Goal: Information Seeking & Learning: Find specific fact

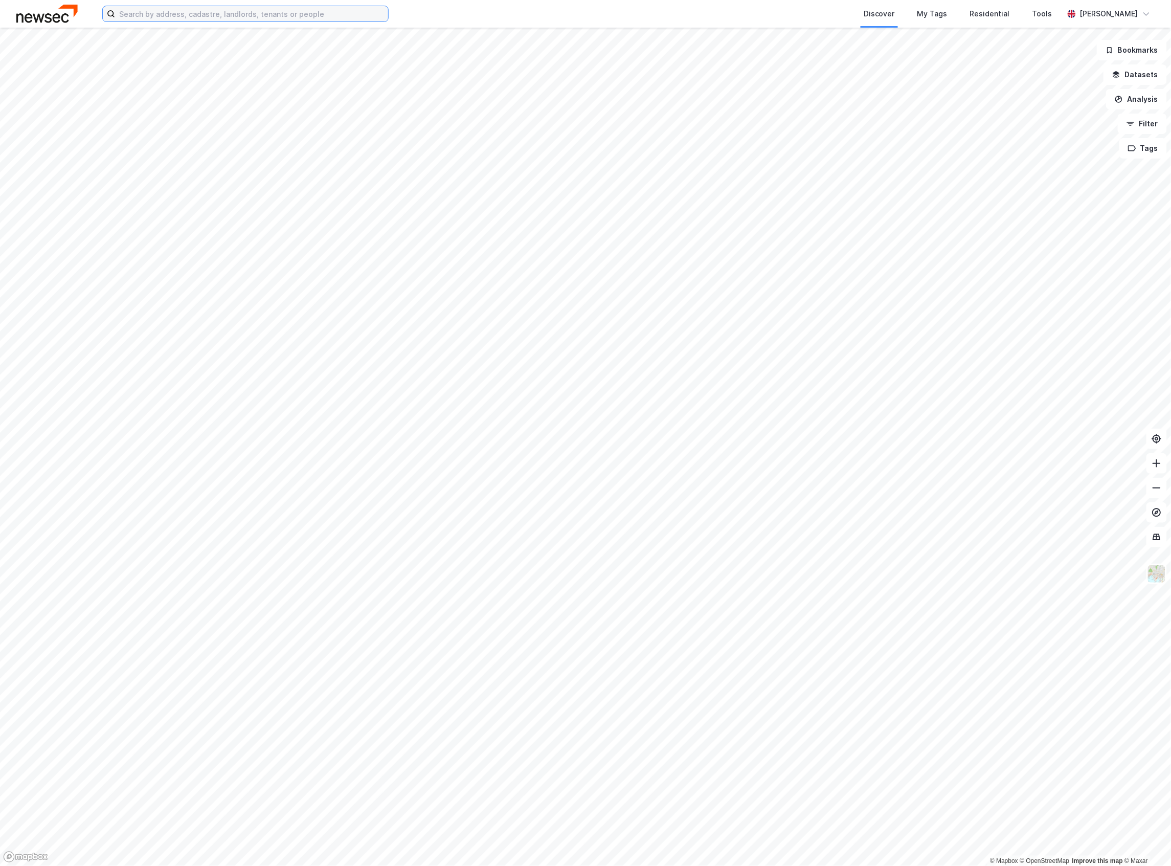
click at [203, 19] on input at bounding box center [251, 13] width 273 height 15
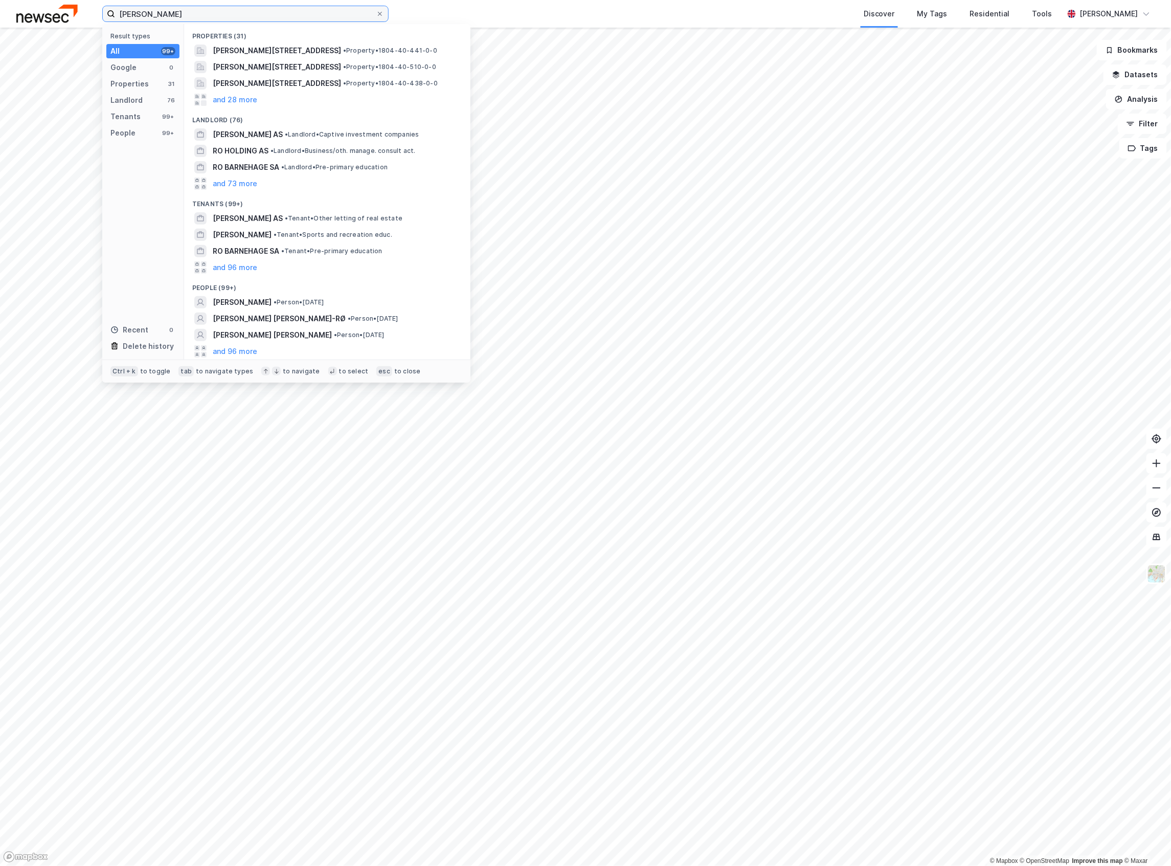
paste input "[PERSON_NAME] – Investments at Storebrand Real Estate"
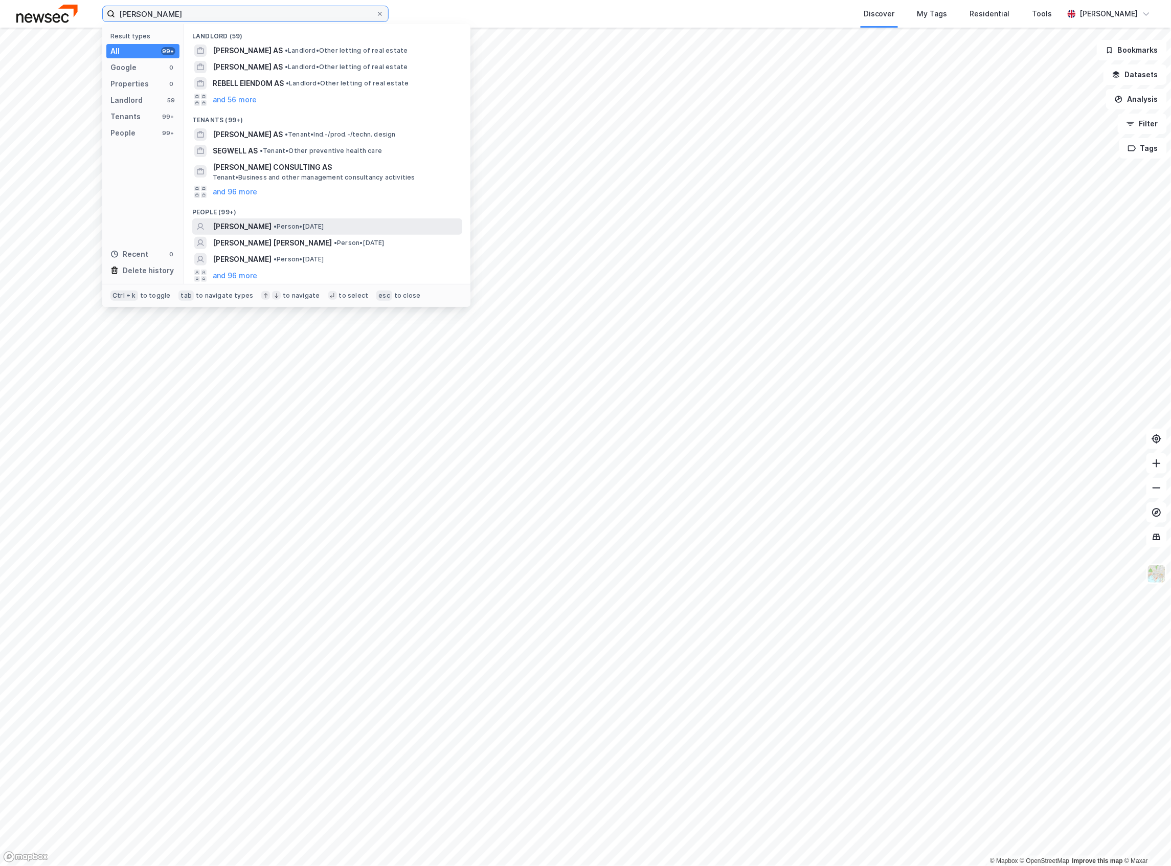
type input "[PERSON_NAME]"
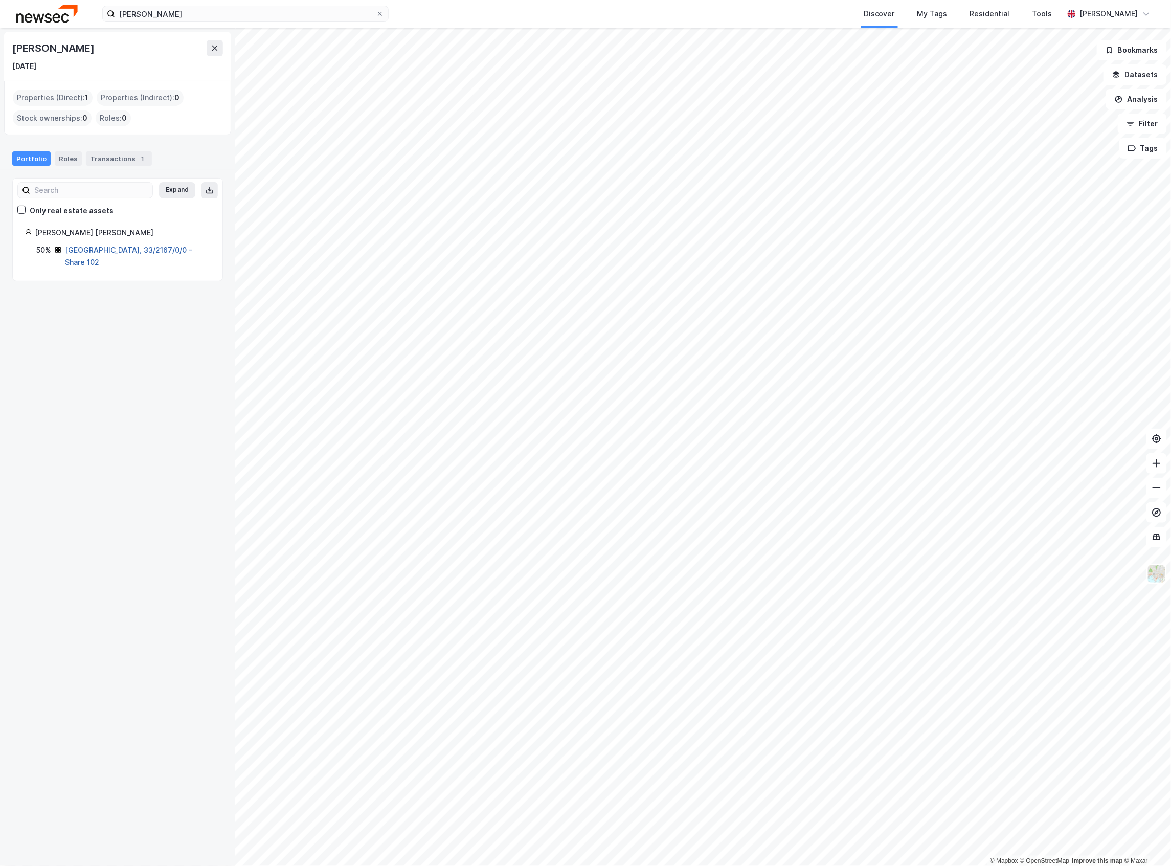
click at [146, 255] on link "[GEOGRAPHIC_DATA], 33/2167/0/0 - Share 102" at bounding box center [128, 255] width 127 height 21
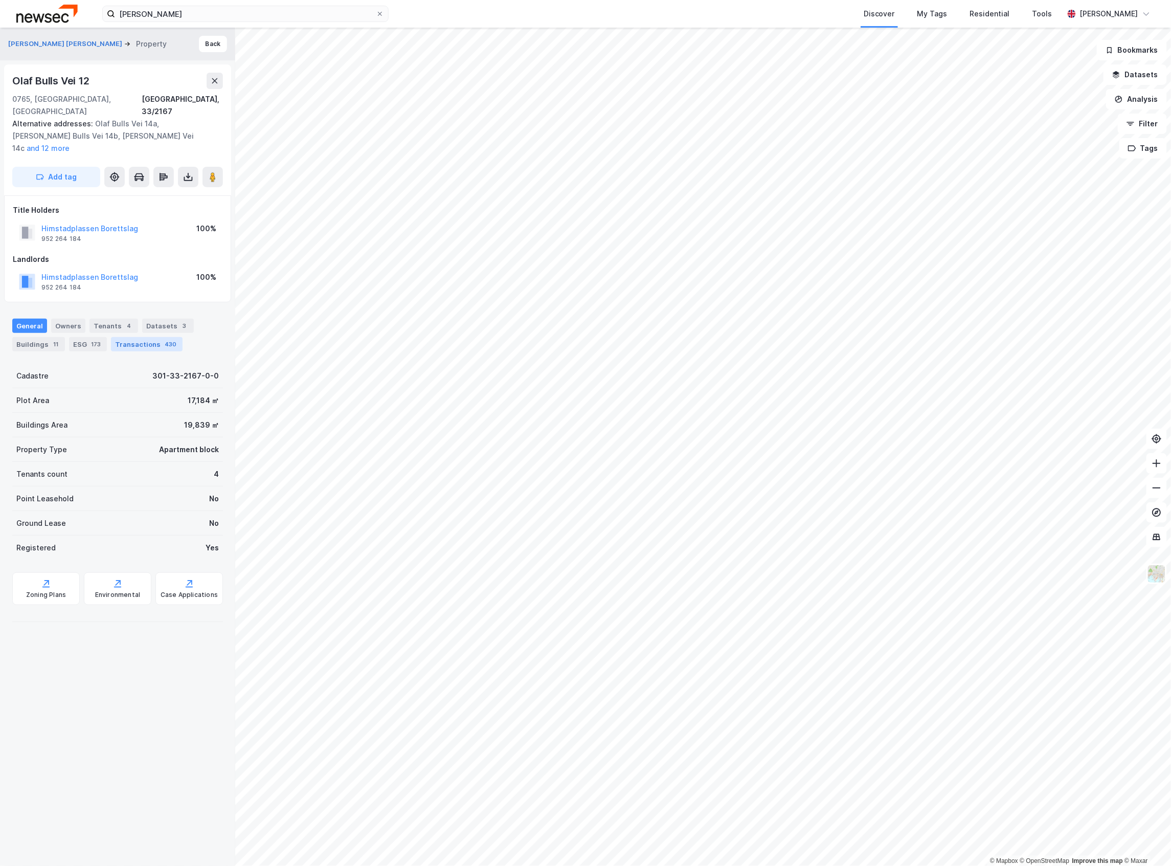
click at [125, 337] on div "Transactions 430" at bounding box center [147, 344] width 72 height 14
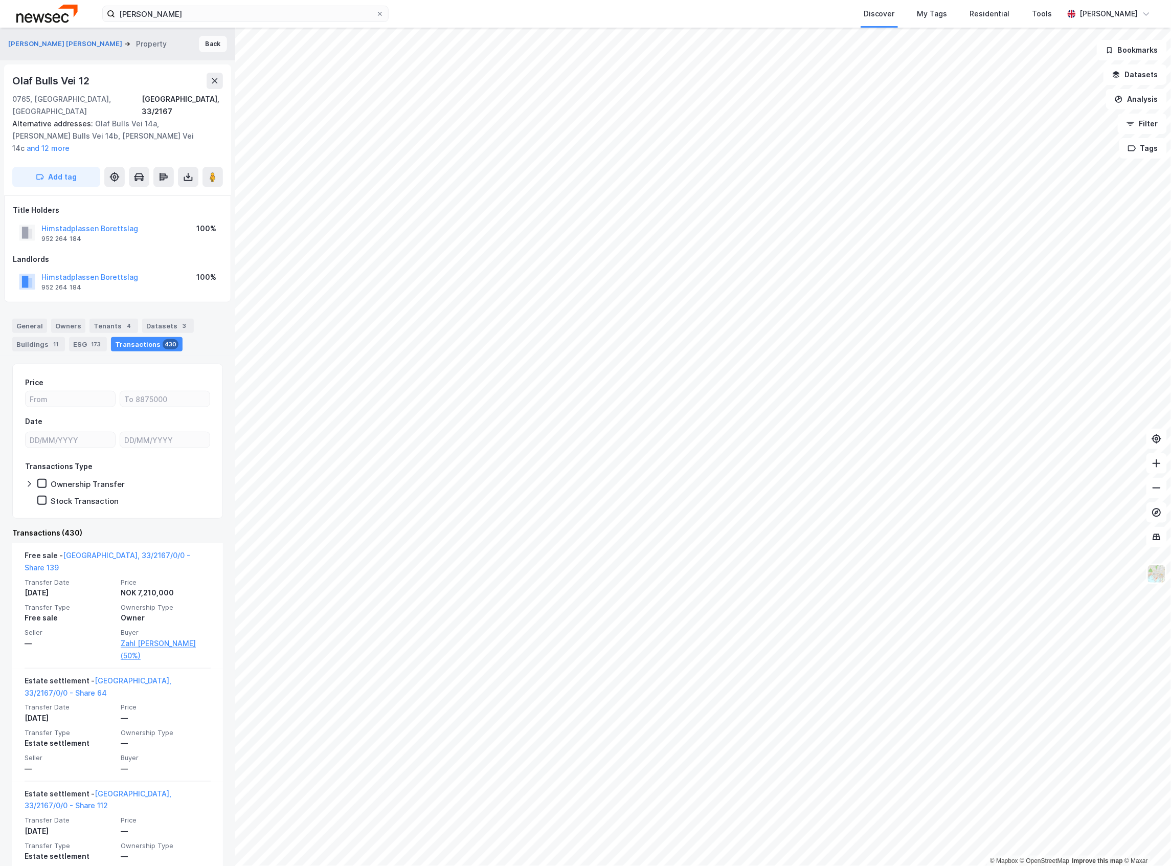
click at [208, 43] on button "Back" at bounding box center [213, 44] width 28 height 16
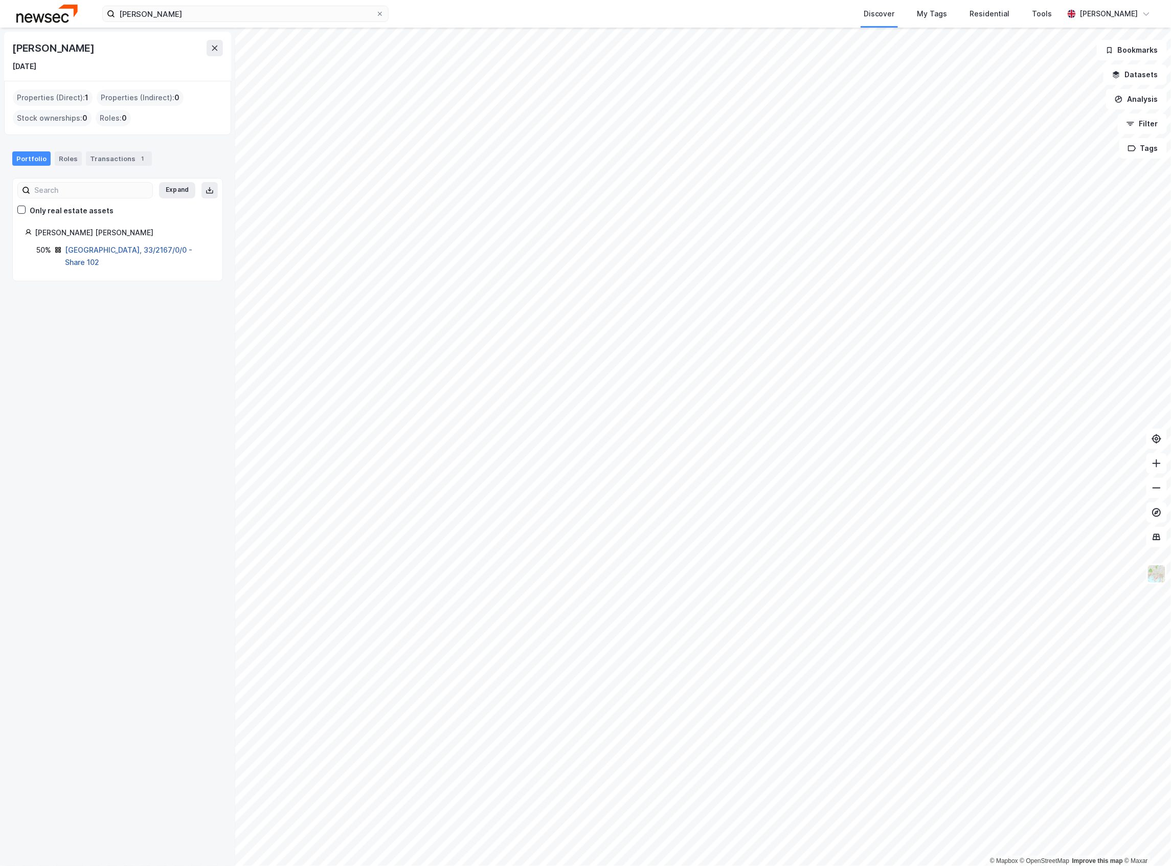
click at [81, 254] on link "[GEOGRAPHIC_DATA], 33/2167/0/0 - Share 102" at bounding box center [128, 255] width 127 height 21
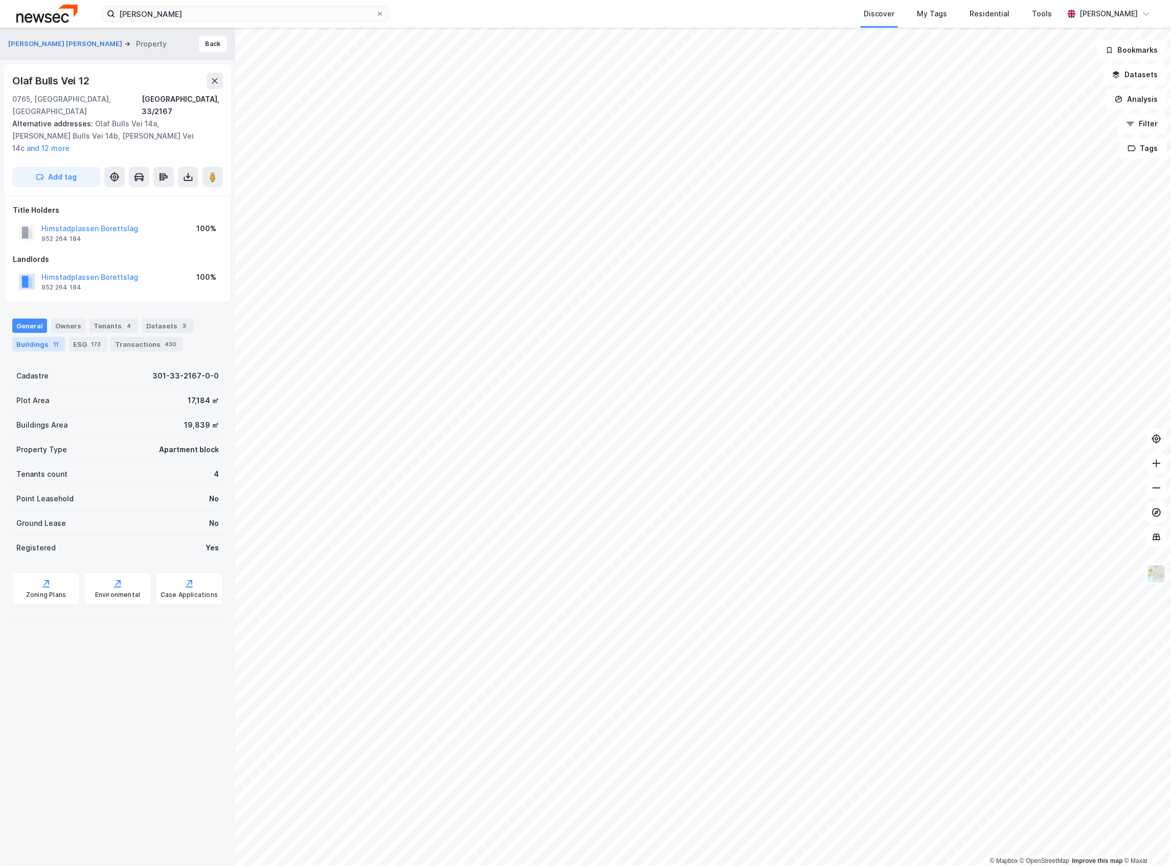
click at [57, 337] on div "Buildings 11" at bounding box center [38, 344] width 53 height 14
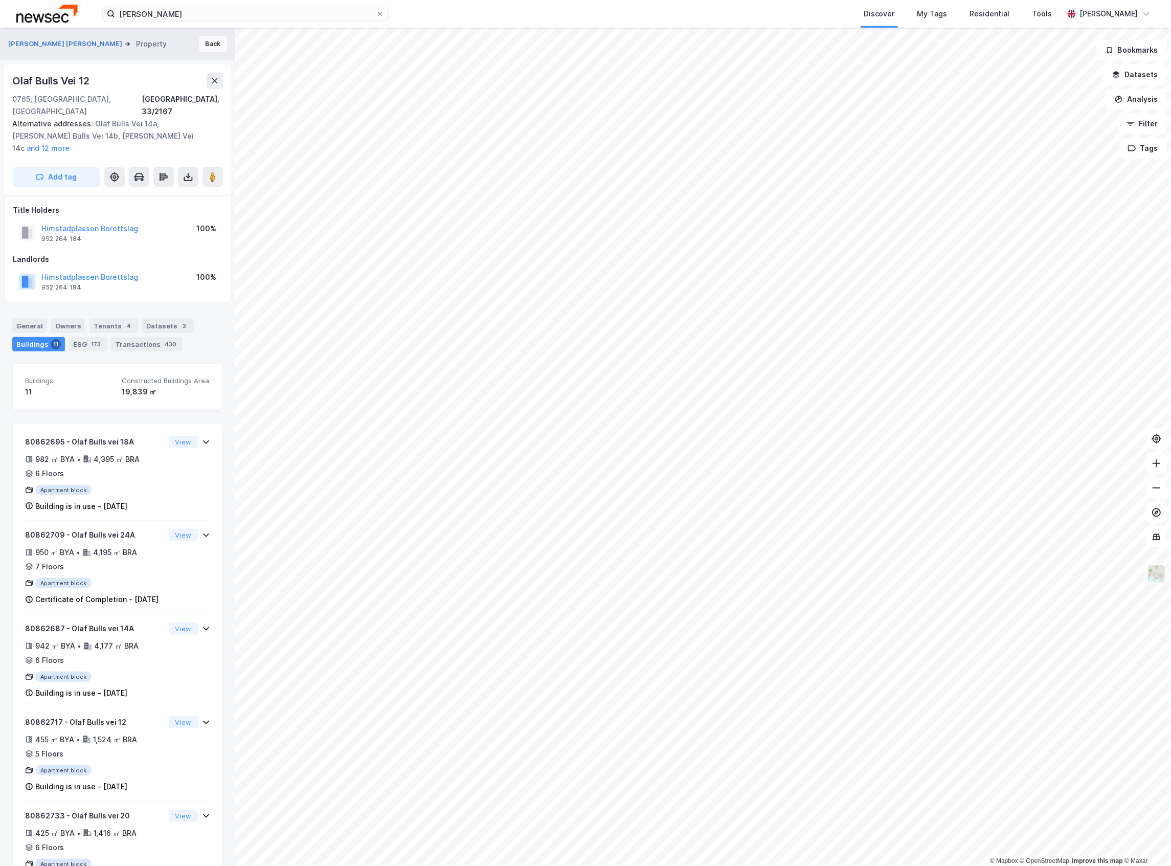
click at [205, 49] on button "Back" at bounding box center [213, 44] width 28 height 16
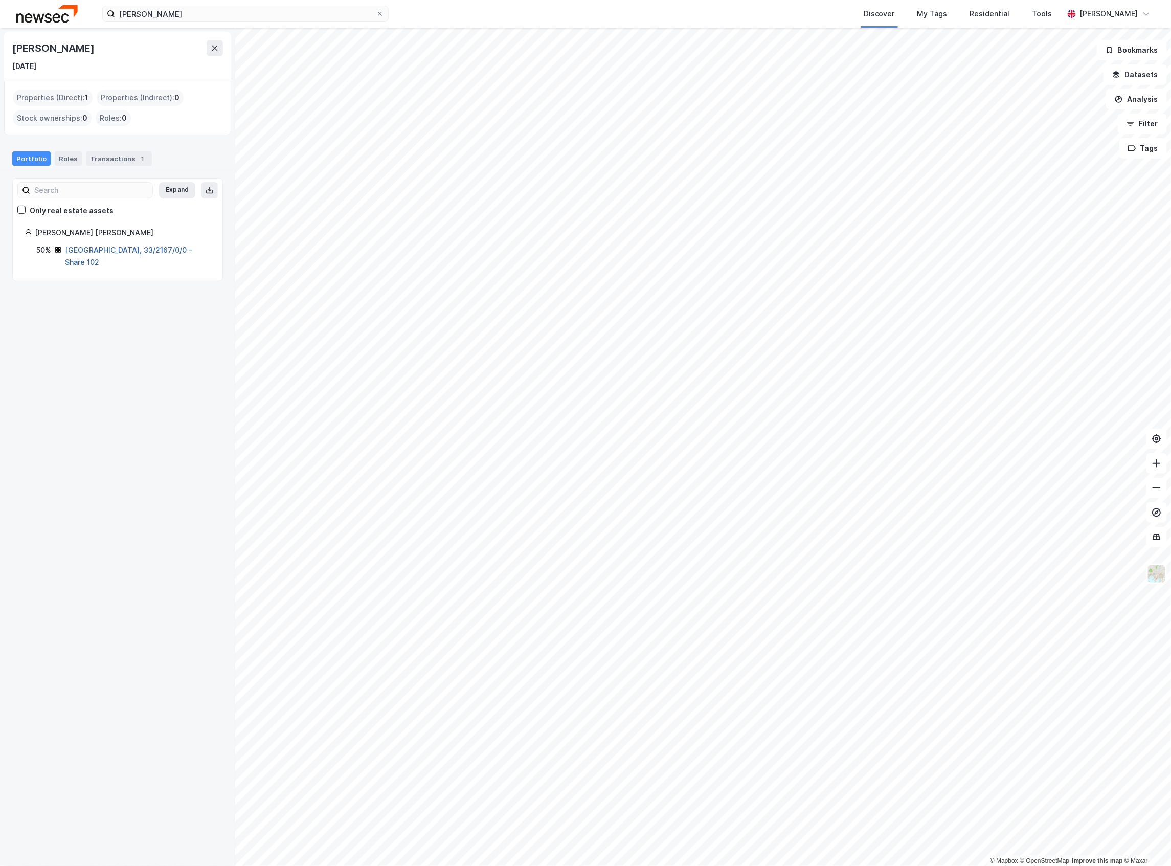
click at [119, 250] on link "[GEOGRAPHIC_DATA], 33/2167/0/0 - Share 102" at bounding box center [128, 255] width 127 height 21
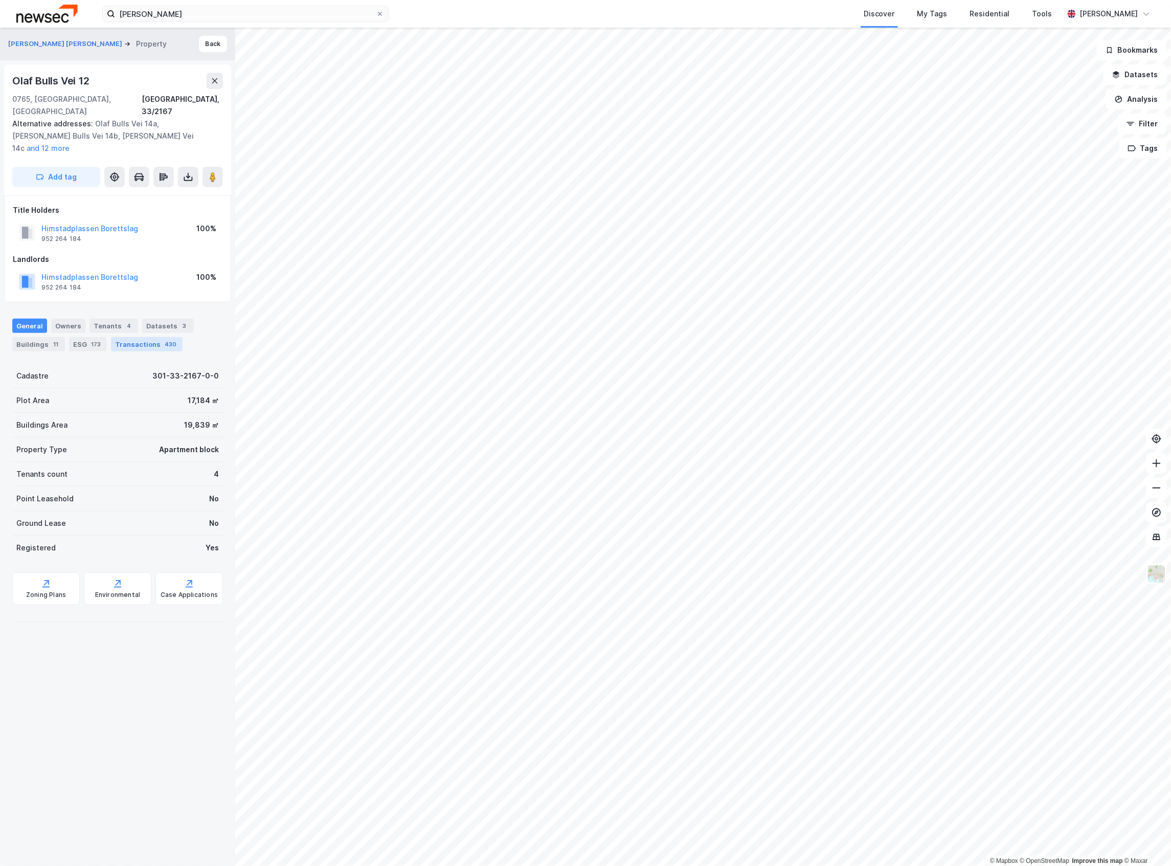
click at [121, 337] on div "Transactions 430" at bounding box center [147, 344] width 72 height 14
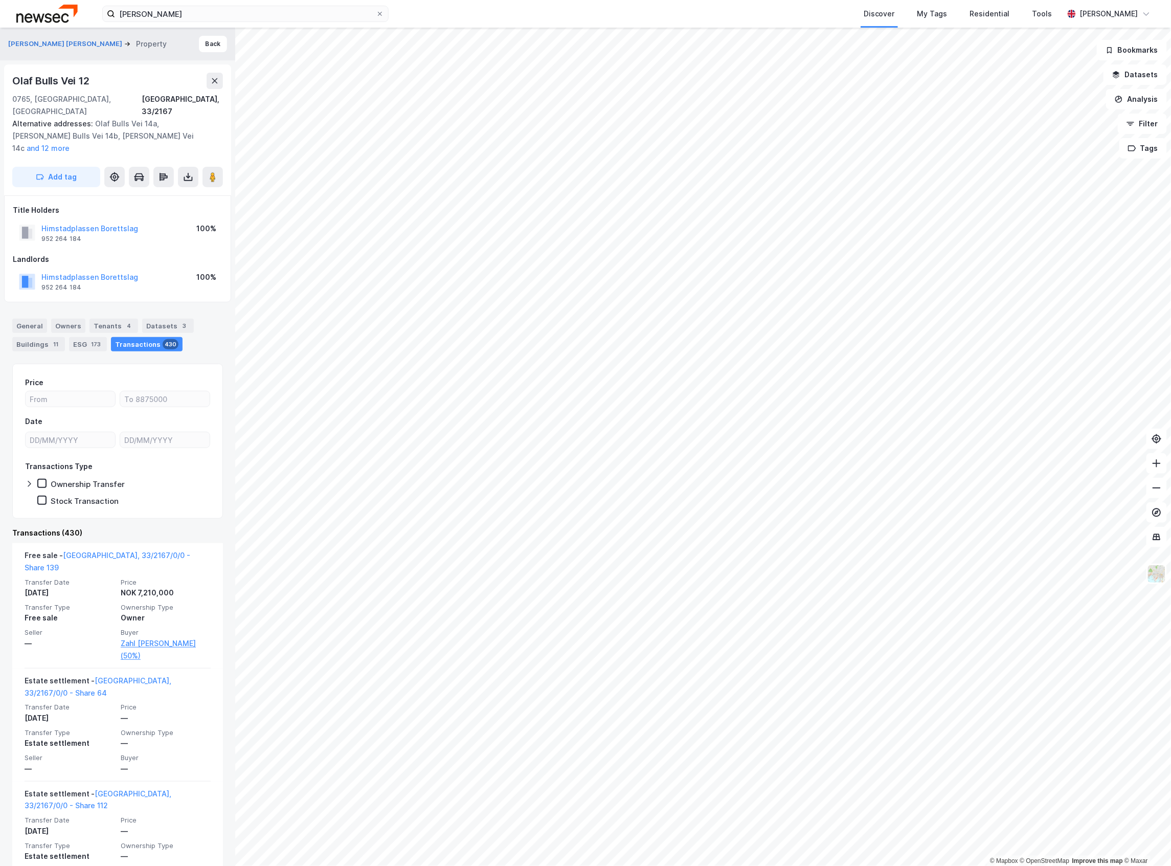
click at [84, 81] on div "Olaf Bulls Vei 12" at bounding box center [51, 81] width 79 height 16
drag, startPoint x: 111, startPoint y: 48, endPoint x: 1, endPoint y: 42, distance: 111.1
click at [1, 42] on div "[PERSON_NAME] [PERSON_NAME] Property Back" at bounding box center [117, 44] width 235 height 33
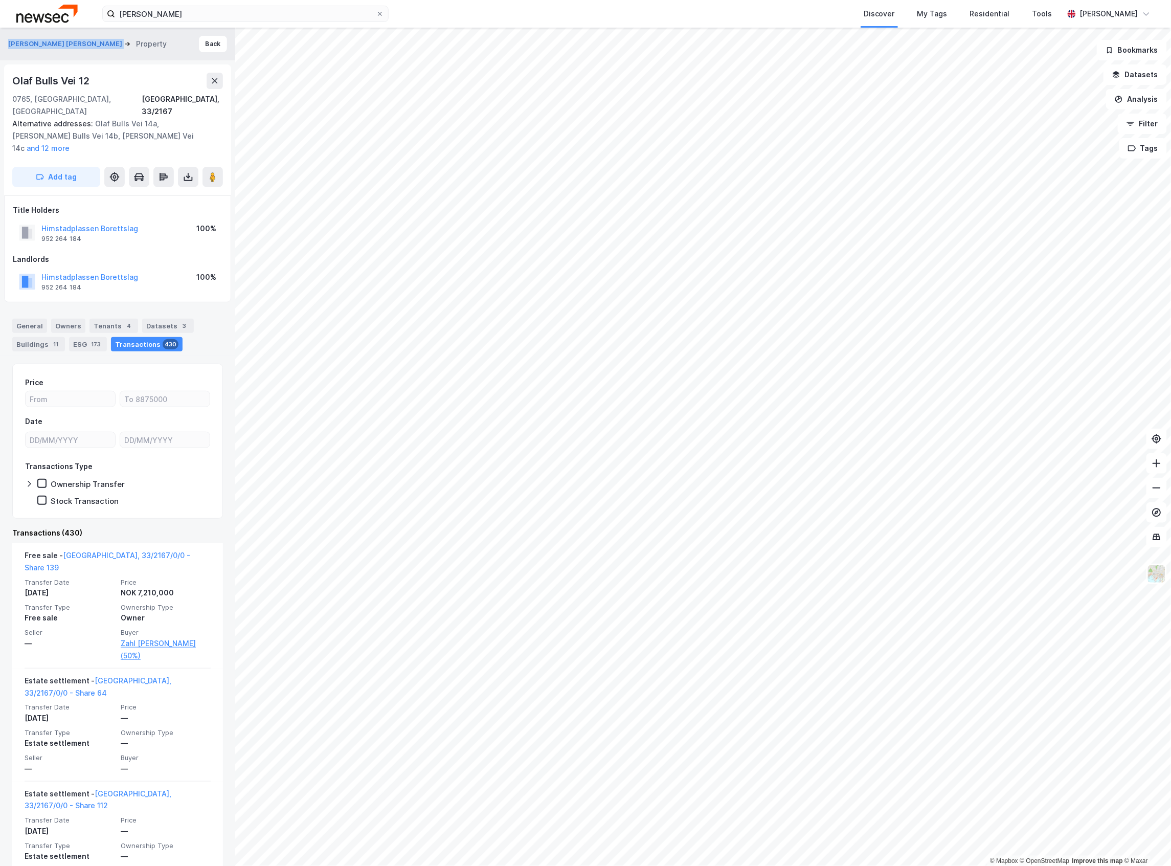
copy div "[PERSON_NAME] [PERSON_NAME]"
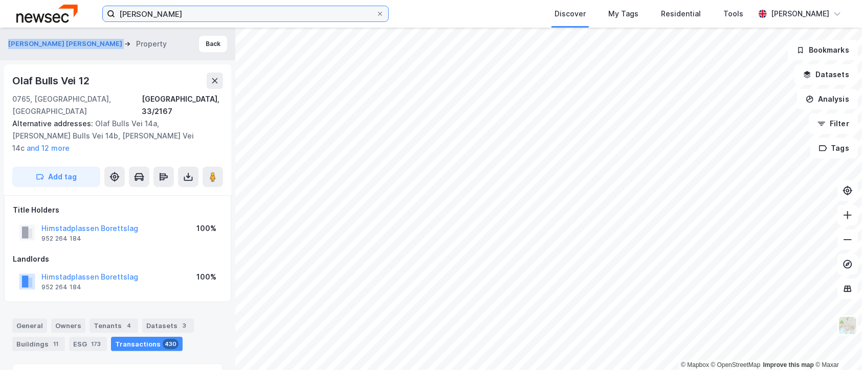
click at [213, 18] on input "[PERSON_NAME]" at bounding box center [245, 13] width 261 height 15
